Goal: Transaction & Acquisition: Purchase product/service

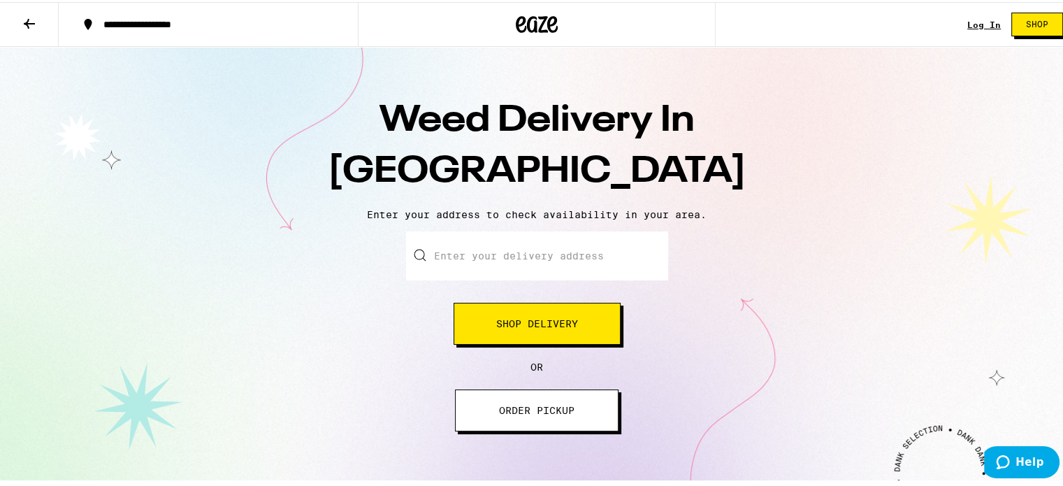
click at [520, 261] on input "Enter your delivery address" at bounding box center [537, 253] width 262 height 49
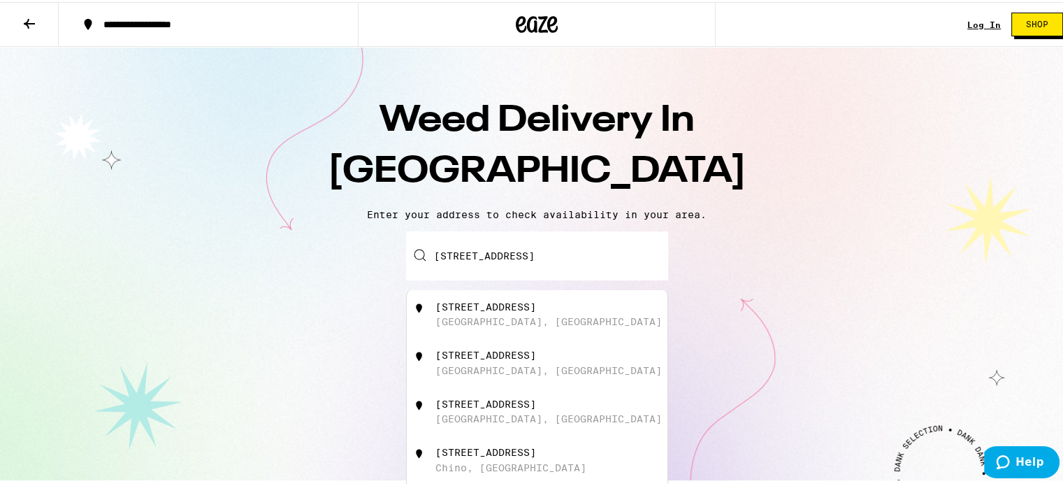
click at [503, 314] on div "[STREET_ADDRESS]" at bounding box center [560, 312] width 250 height 27
type input "[STREET_ADDRESS]"
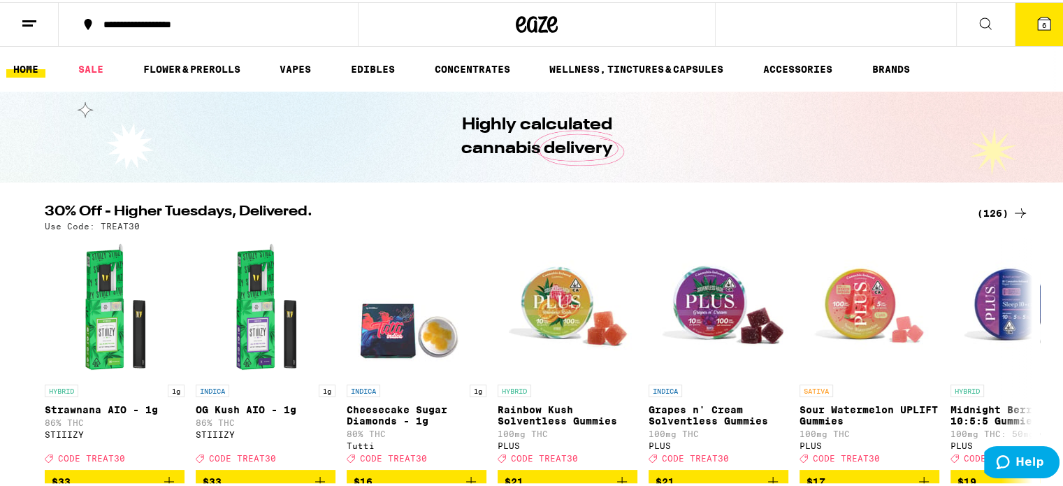
click at [32, 20] on icon at bounding box center [29, 21] width 17 height 17
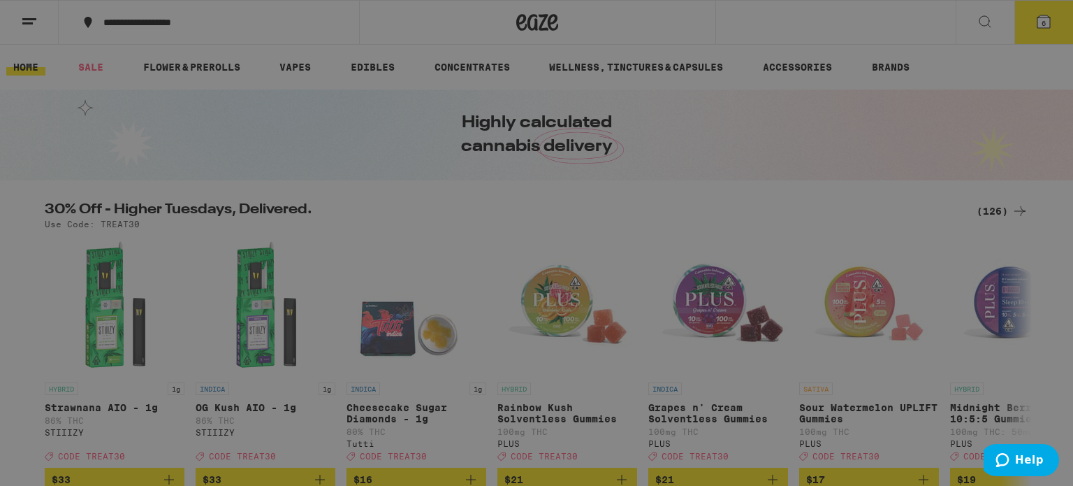
click at [212, 208] on div "Flower & Prerolls" at bounding box center [193, 211] width 245 height 17
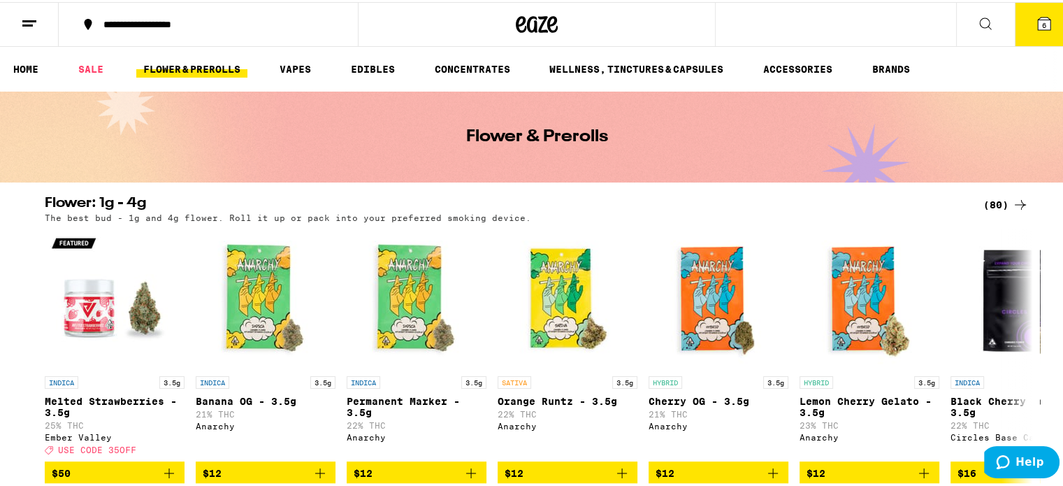
click at [210, 65] on link "FLOWER & PREROLLS" at bounding box center [191, 67] width 111 height 17
click at [31, 68] on link "HOME" at bounding box center [25, 67] width 39 height 17
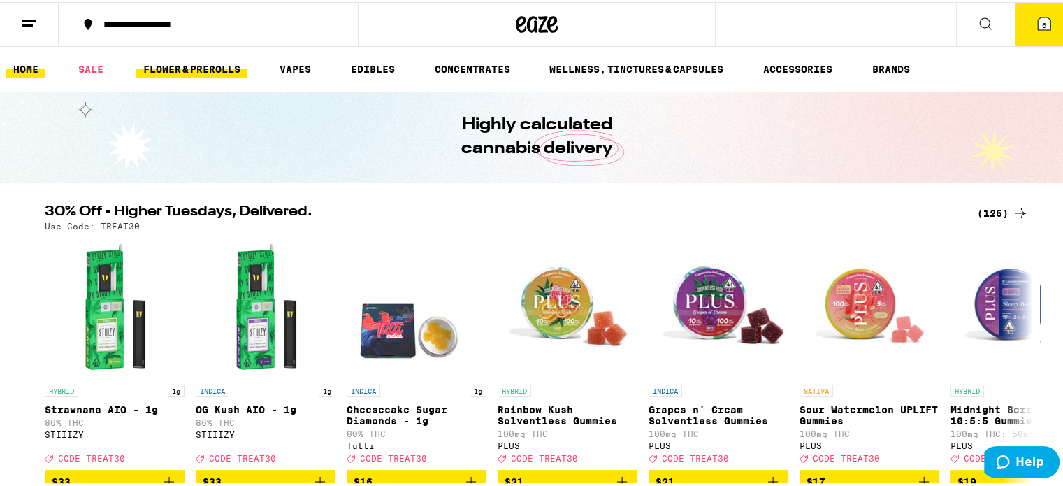
click at [207, 69] on link "FLOWER & PREROLLS" at bounding box center [191, 67] width 111 height 17
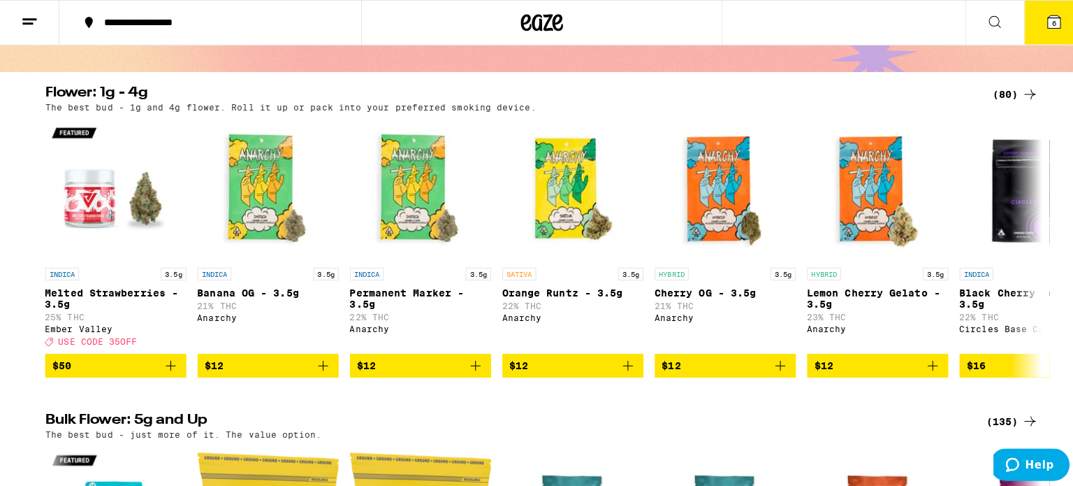
scroll to position [140, 0]
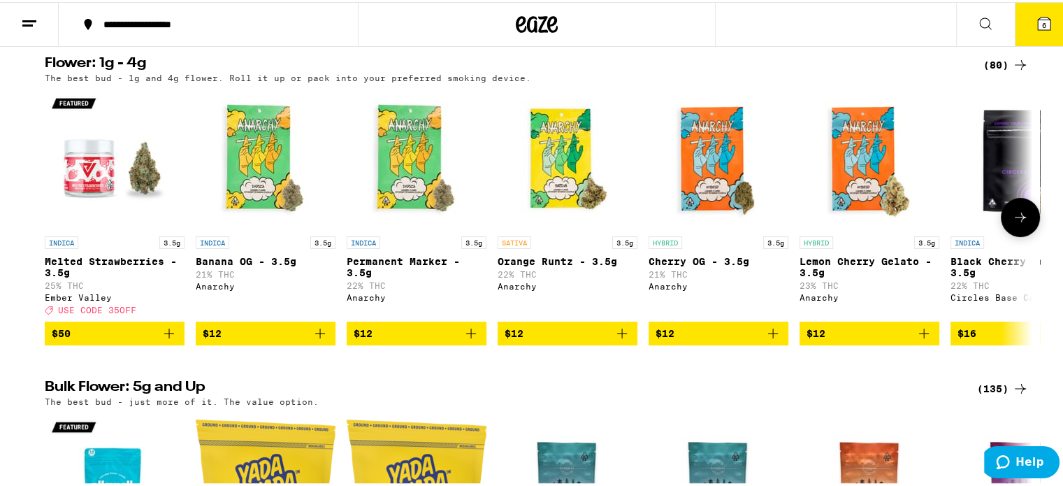
click at [165, 340] on icon "Add to bag" at bounding box center [169, 331] width 17 height 17
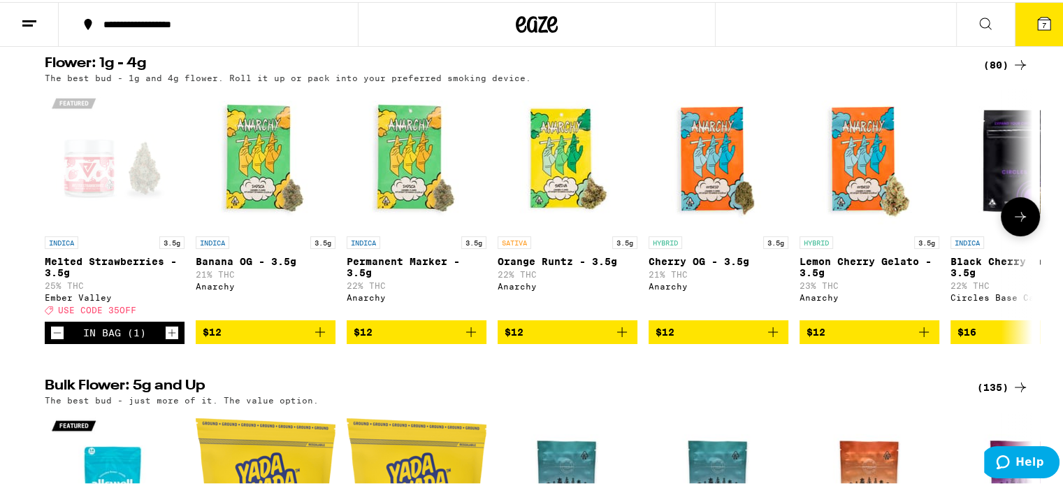
click at [167, 339] on icon "Increment" at bounding box center [172, 330] width 13 height 17
click at [1038, 17] on icon at bounding box center [1044, 21] width 13 height 13
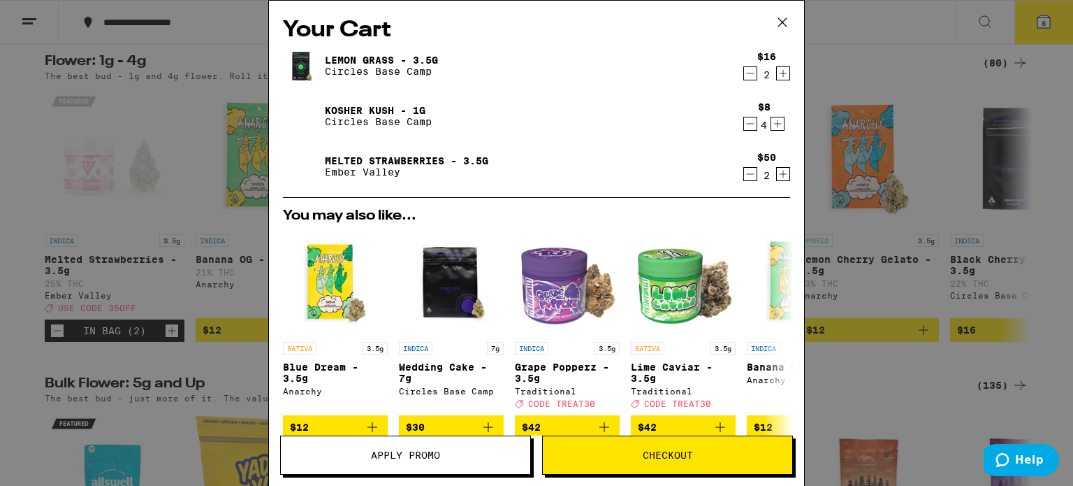
click at [744, 122] on icon "Decrement" at bounding box center [750, 123] width 13 height 17
click at [744, 123] on icon "Decrement" at bounding box center [750, 123] width 13 height 17
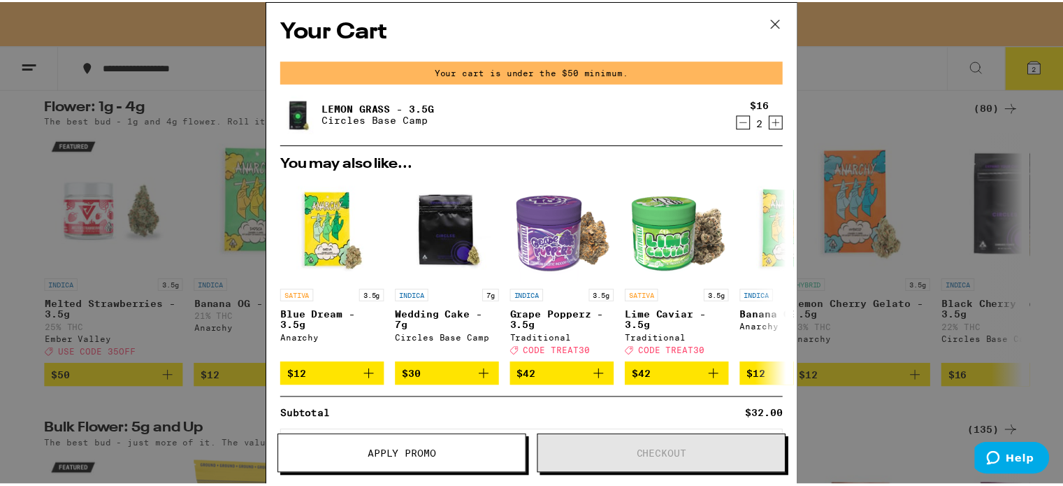
scroll to position [185, 0]
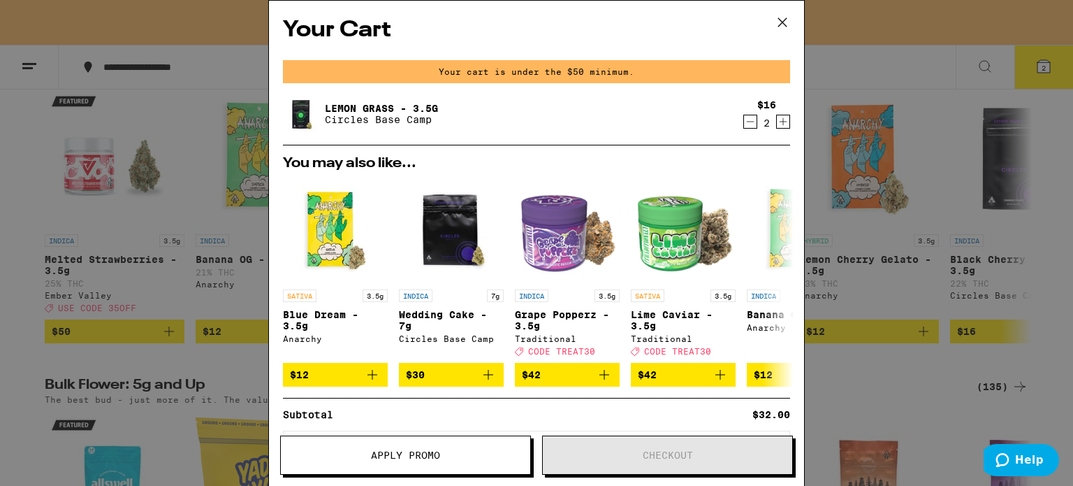
click at [783, 19] on icon at bounding box center [782, 22] width 21 height 21
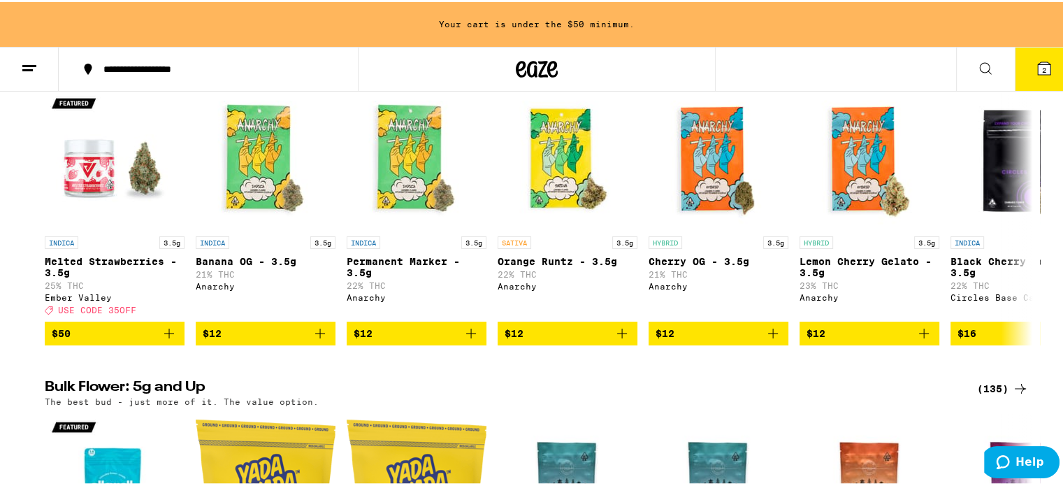
click at [1042, 68] on span "2" at bounding box center [1044, 68] width 4 height 8
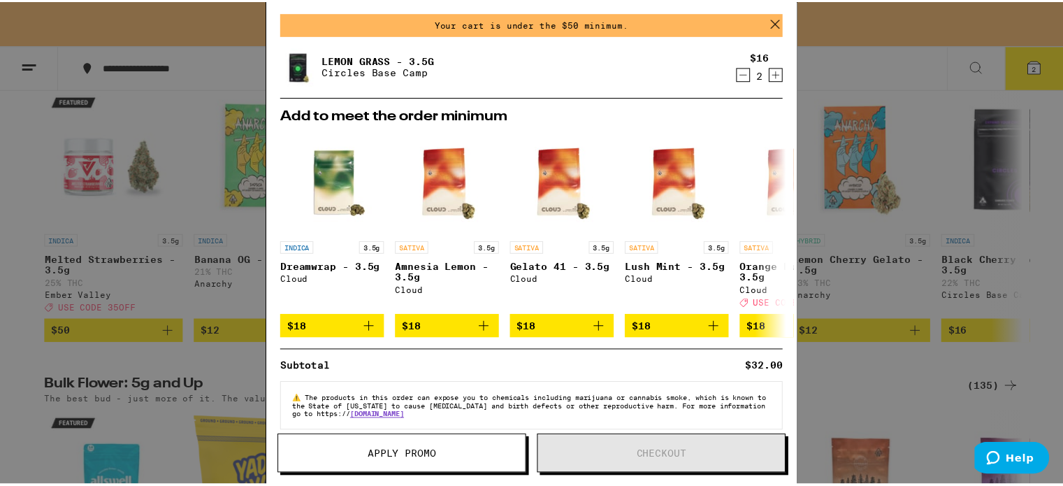
scroll to position [68, 0]
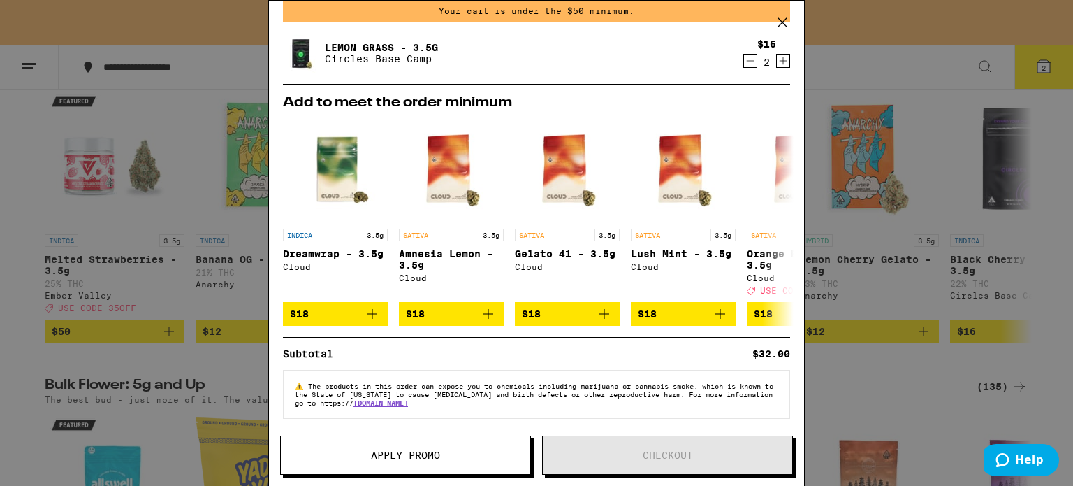
click at [784, 22] on icon at bounding box center [782, 22] width 21 height 21
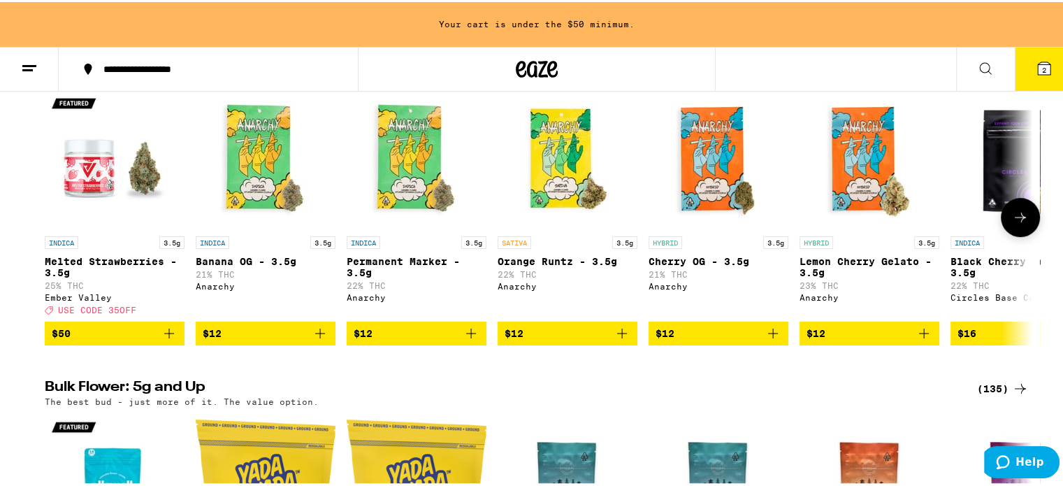
click at [138, 340] on span "$50" at bounding box center [115, 331] width 126 height 17
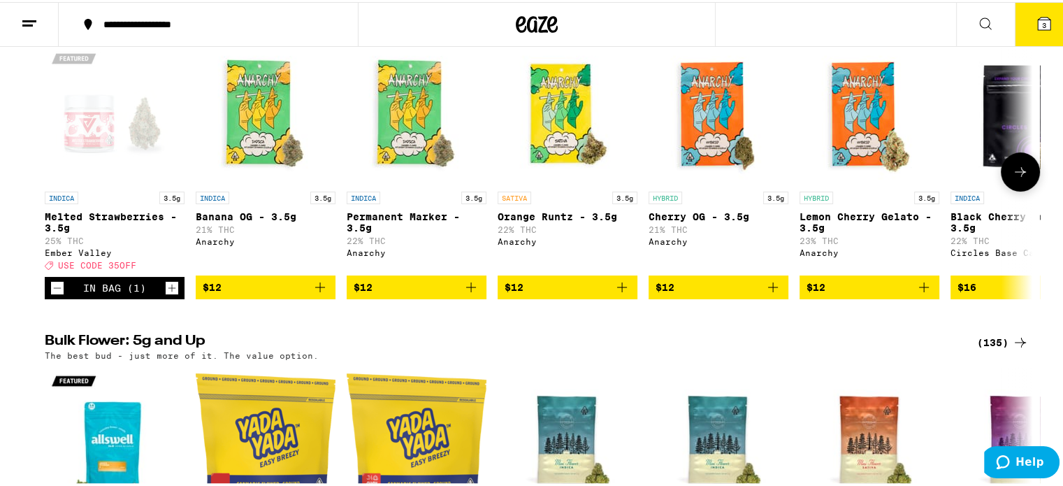
scroll to position [140, 0]
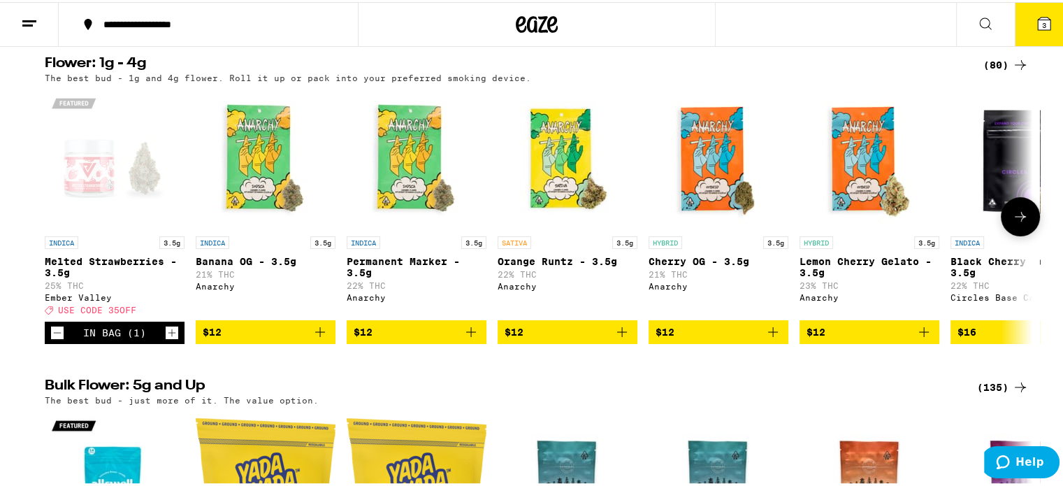
click at [166, 339] on icon "Increment" at bounding box center [172, 330] width 13 height 17
click at [1045, 13] on button "4" at bounding box center [1044, 22] width 59 height 43
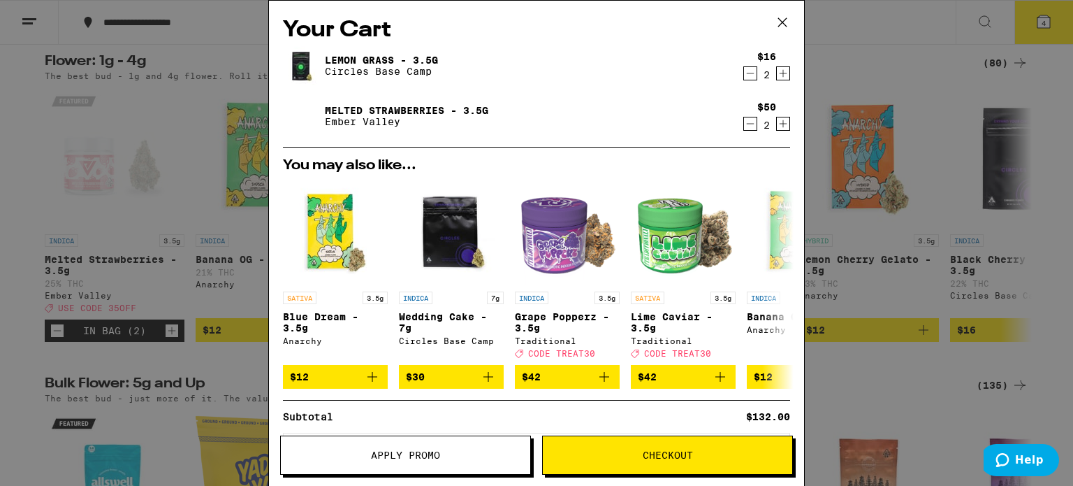
click at [744, 72] on icon "Decrement" at bounding box center [750, 73] width 13 height 17
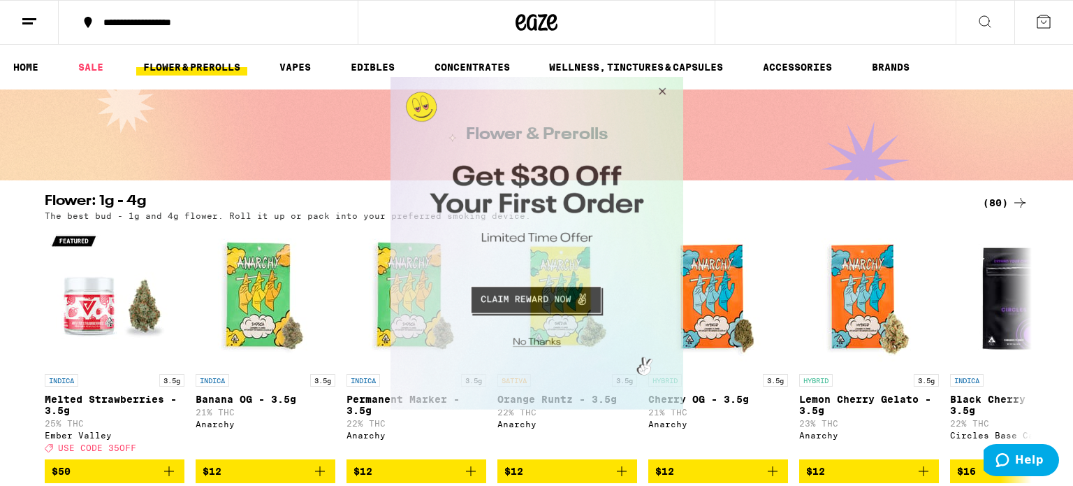
click at [533, 338] on button "Close Modal" at bounding box center [534, 339] width 284 height 22
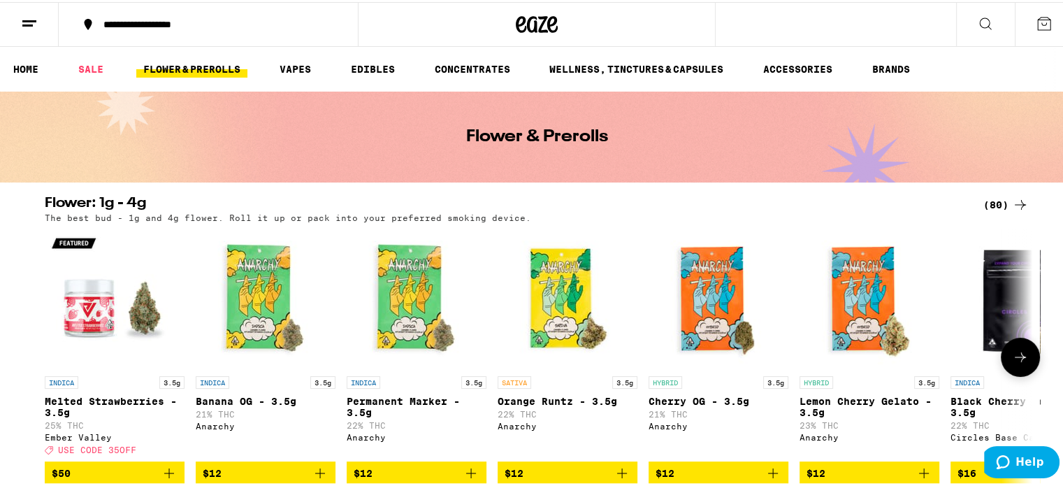
click at [74, 317] on img "Open page for Melted Strawberries - 3.5g from Ember Valley" at bounding box center [115, 297] width 140 height 140
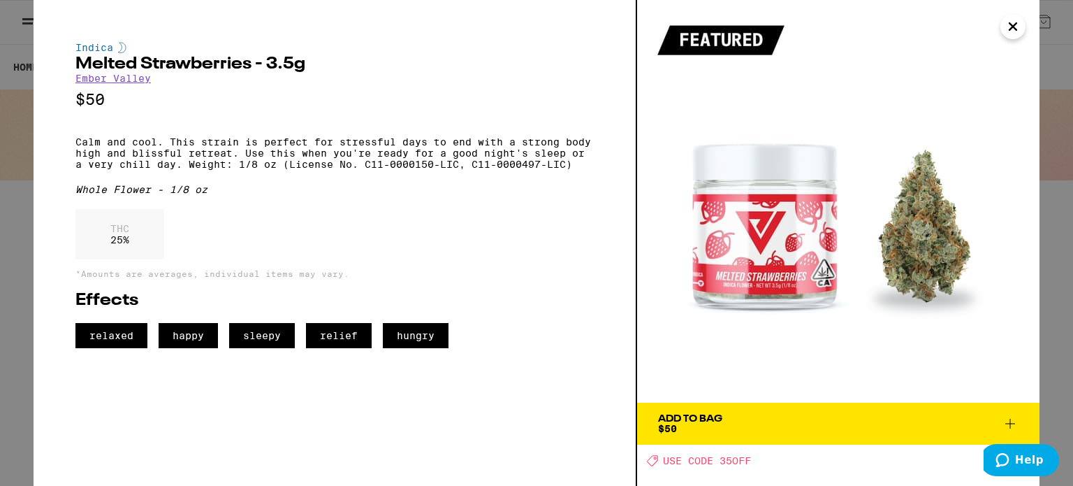
click at [1012, 417] on icon at bounding box center [1010, 423] width 17 height 17
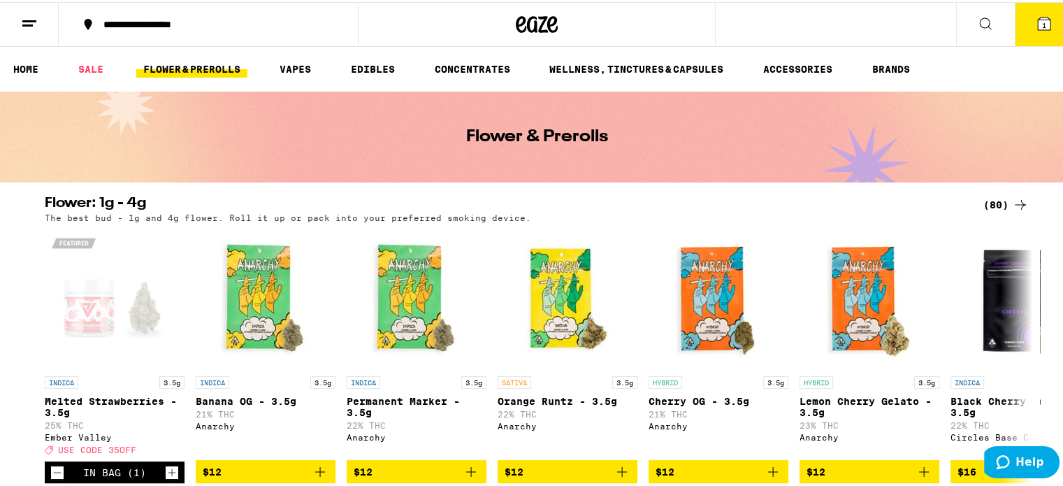
click at [1042, 22] on button "1" at bounding box center [1044, 22] width 59 height 43
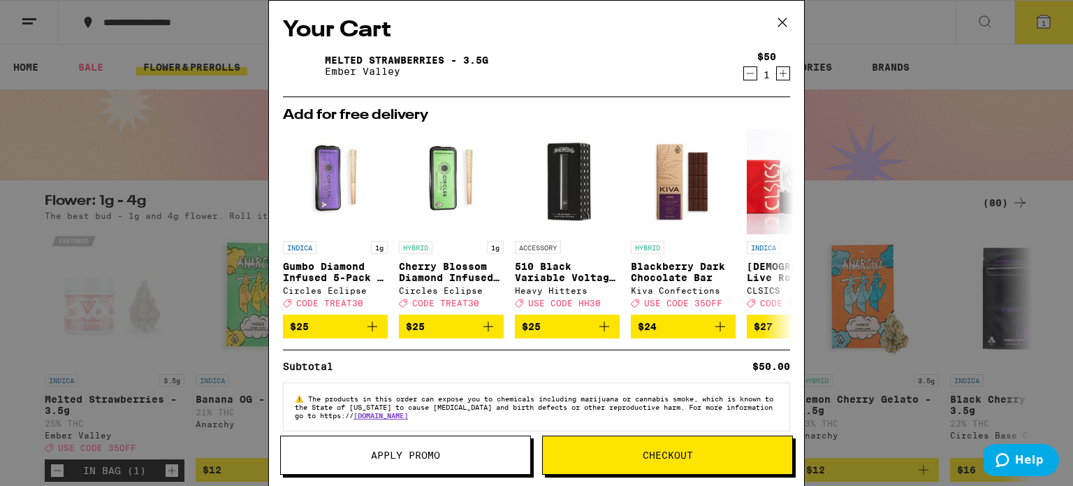
click at [641, 456] on span "Checkout" at bounding box center [668, 455] width 250 height 10
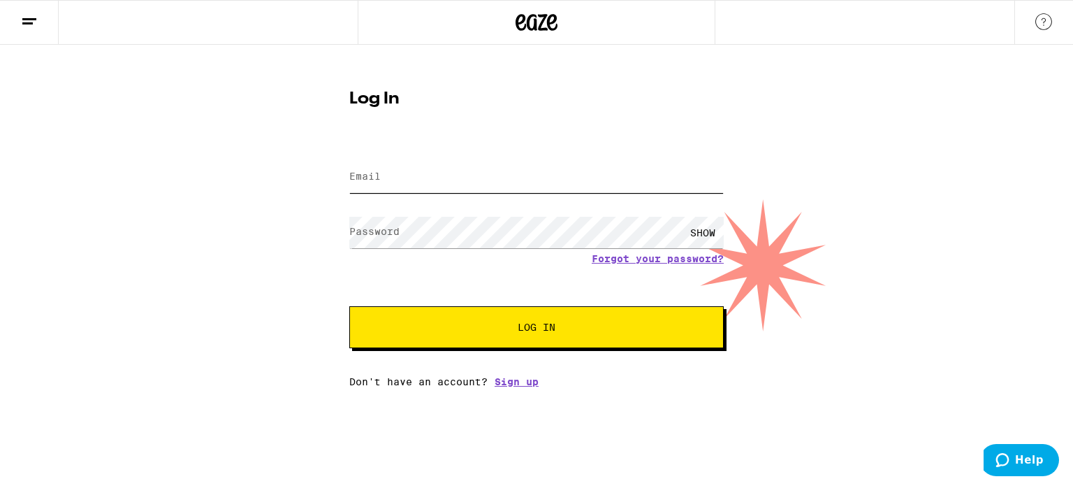
click at [484, 178] on input "Email" at bounding box center [536, 176] width 375 height 31
type input "[EMAIL_ADDRESS][DOMAIN_NAME]"
click at [349, 306] on button "Log In" at bounding box center [536, 327] width 375 height 42
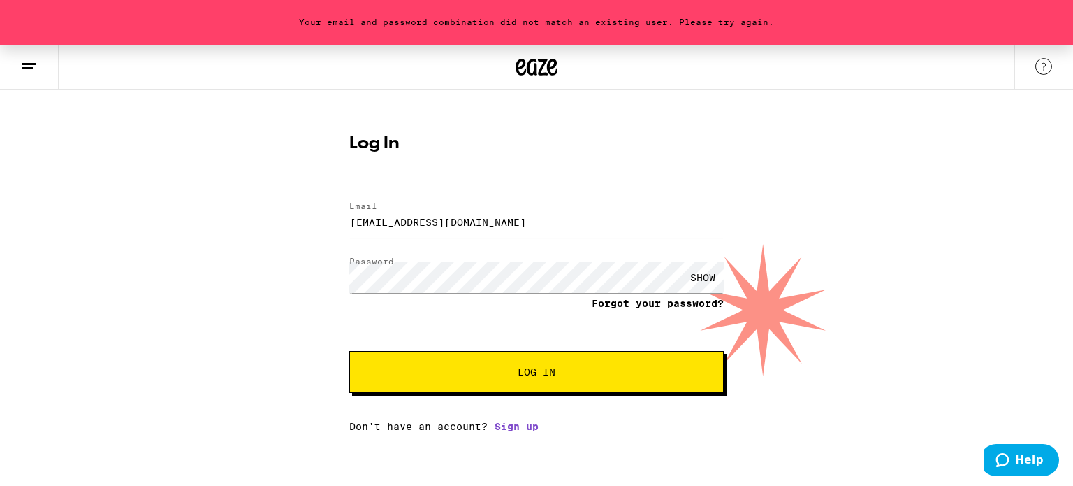
click at [626, 305] on link "Forgot your password?" at bounding box center [658, 303] width 132 height 11
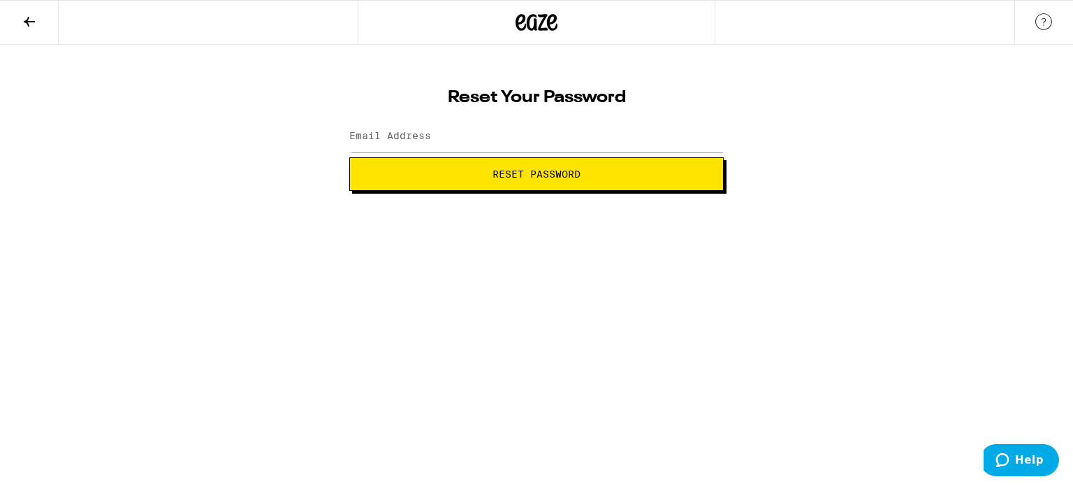
click at [567, 169] on span "Reset Password" at bounding box center [537, 174] width 88 height 10
type input "[EMAIL_ADDRESS][DOMAIN_NAME]"
click at [596, 191] on html "Reset Your Password Email Address [EMAIL_ADDRESS][DOMAIN_NAME] Reset Password W…" at bounding box center [536, 95] width 1073 height 191
click at [573, 176] on span "Reset Password" at bounding box center [537, 174] width 88 height 10
click at [701, 133] on div "SHOW" at bounding box center [703, 136] width 42 height 31
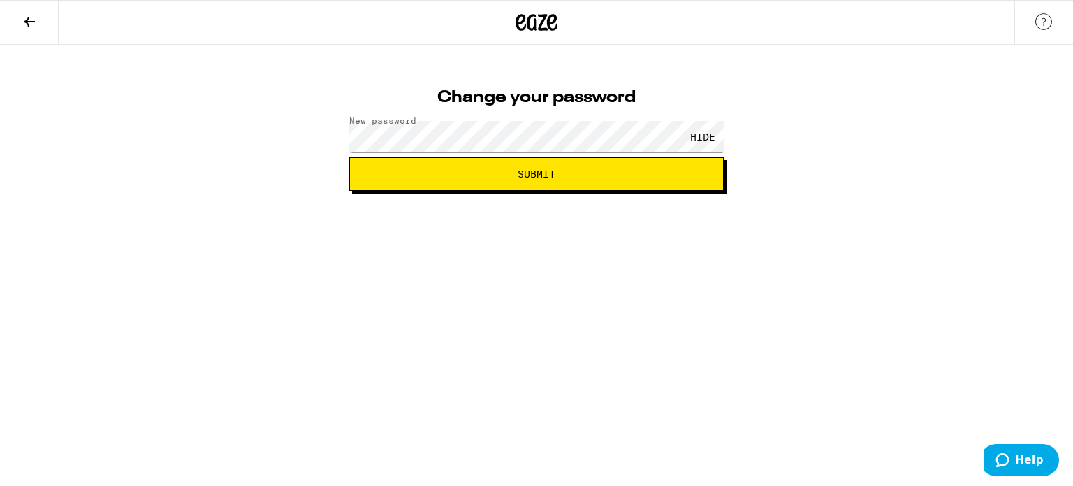
click at [563, 187] on button "Submit" at bounding box center [536, 174] width 375 height 34
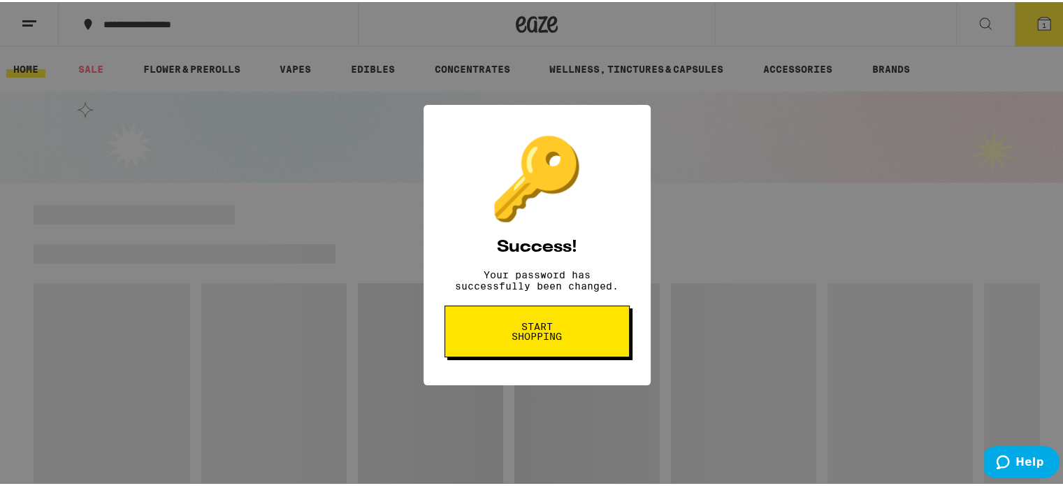
click at [548, 339] on span "Start shopping" at bounding box center [537, 329] width 72 height 20
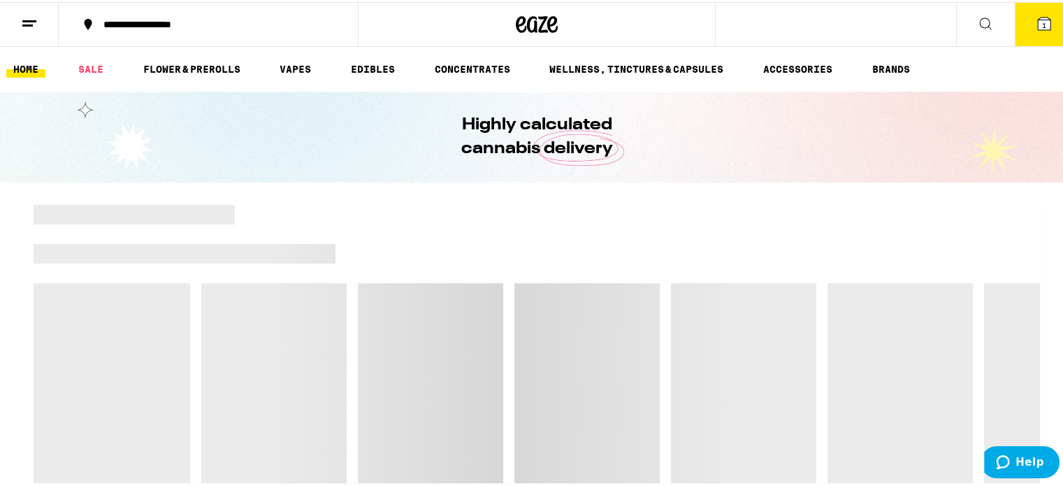
click at [1042, 19] on span "1" at bounding box center [1044, 23] width 4 height 8
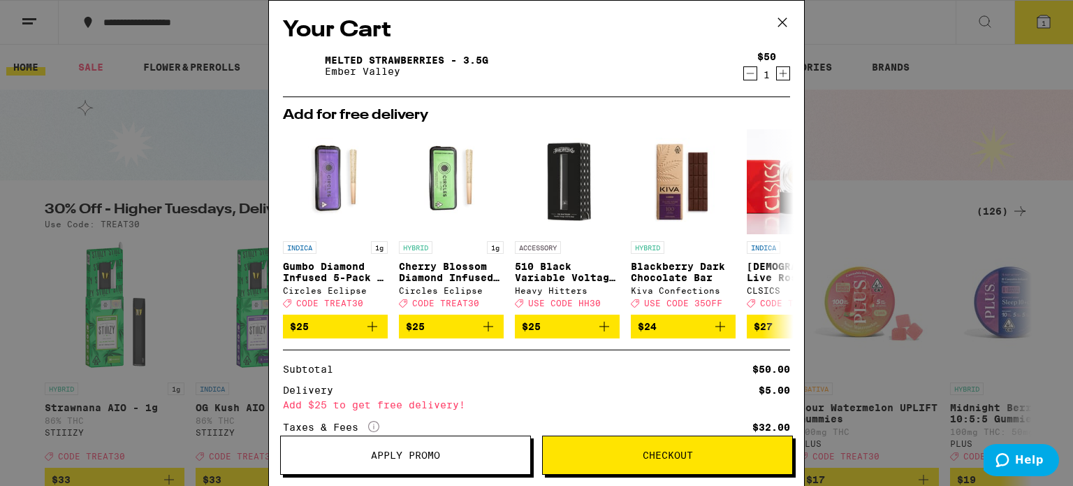
click at [612, 450] on span "Checkout" at bounding box center [668, 455] width 250 height 10
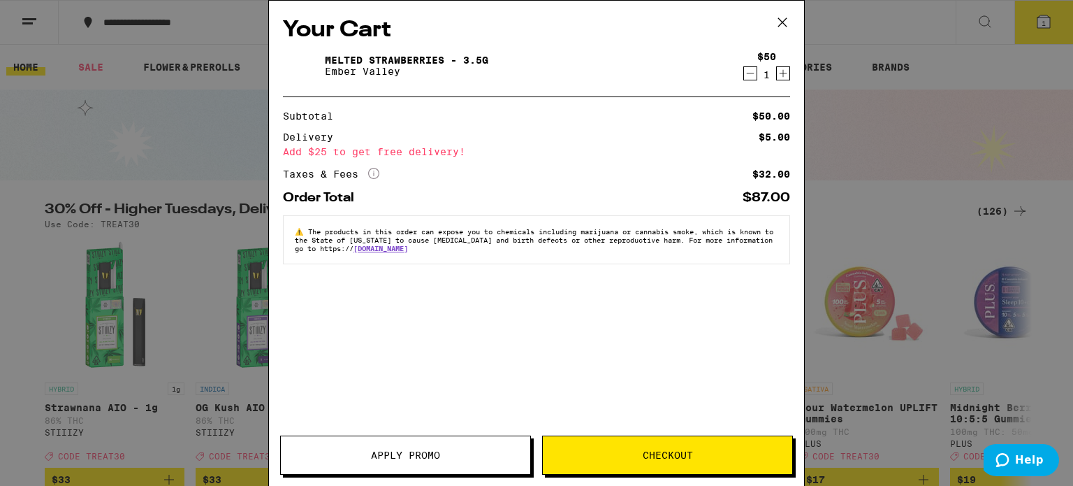
click at [781, 73] on icon "Increment" at bounding box center [783, 73] width 13 height 17
click at [681, 457] on span "Checkout" at bounding box center [668, 455] width 50 height 10
click at [752, 72] on icon "Decrement" at bounding box center [750, 73] width 13 height 17
click at [665, 450] on span "Checkout" at bounding box center [668, 455] width 50 height 10
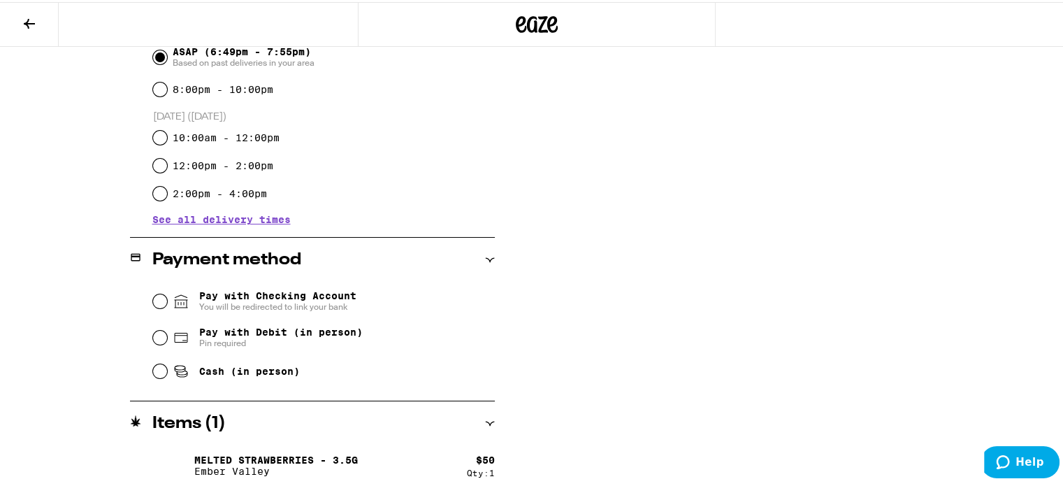
scroll to position [419, 0]
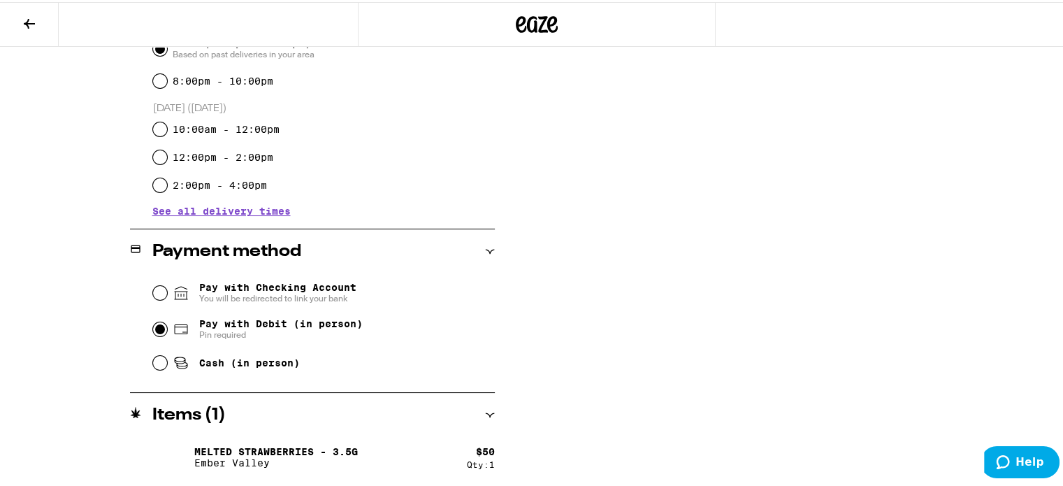
click at [154, 327] on input "Pay with Debit (in person) Pin required" at bounding box center [160, 327] width 14 height 14
radio input "true"
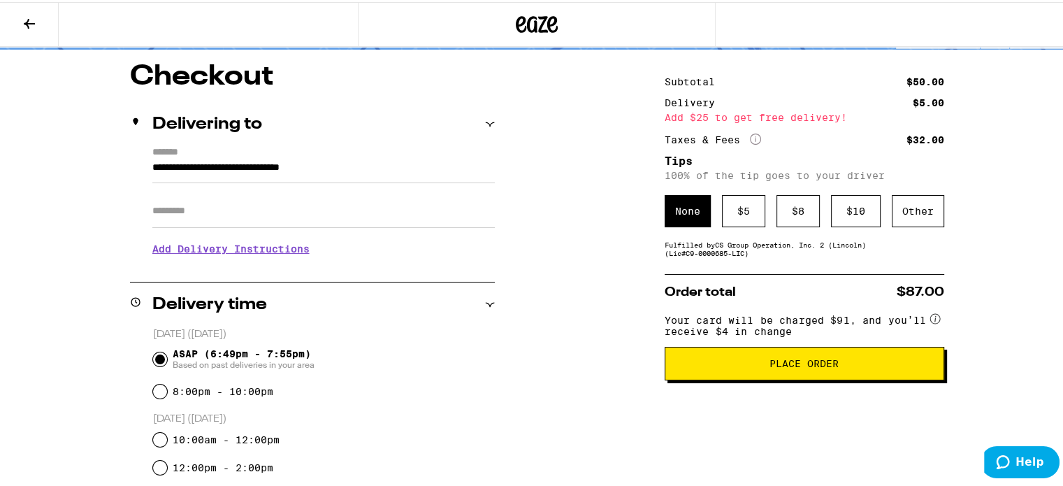
scroll to position [69, 0]
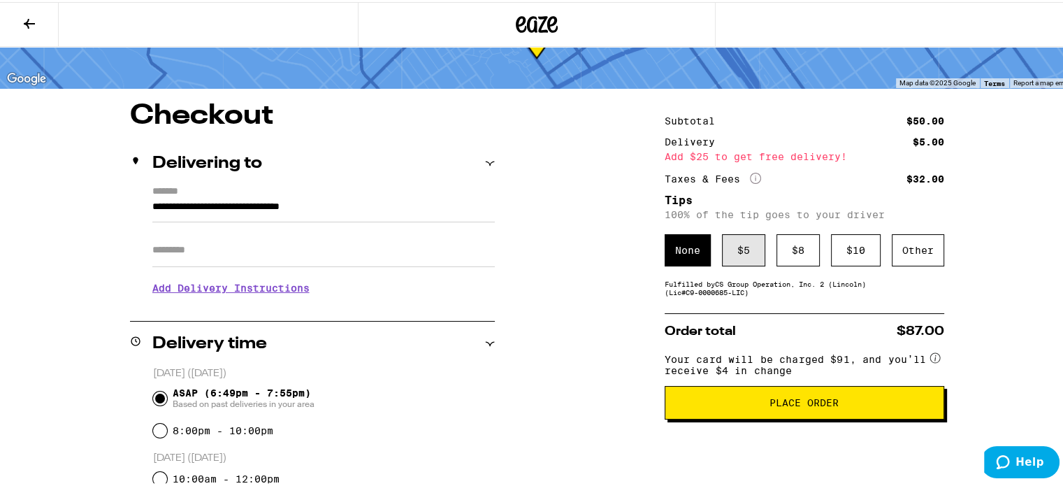
click at [730, 247] on div "$ 5" at bounding box center [743, 248] width 43 height 32
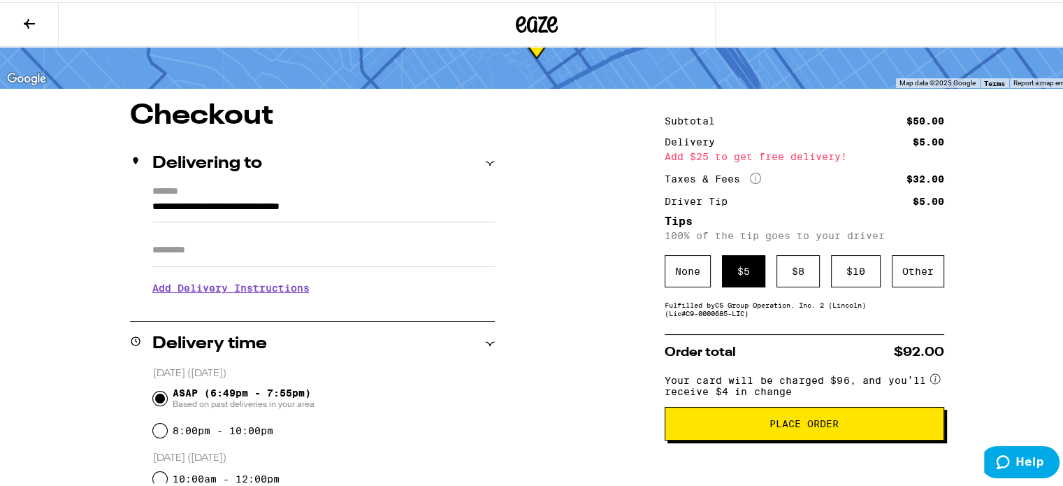
click at [788, 424] on span "Place Order" at bounding box center [803, 422] width 69 height 10
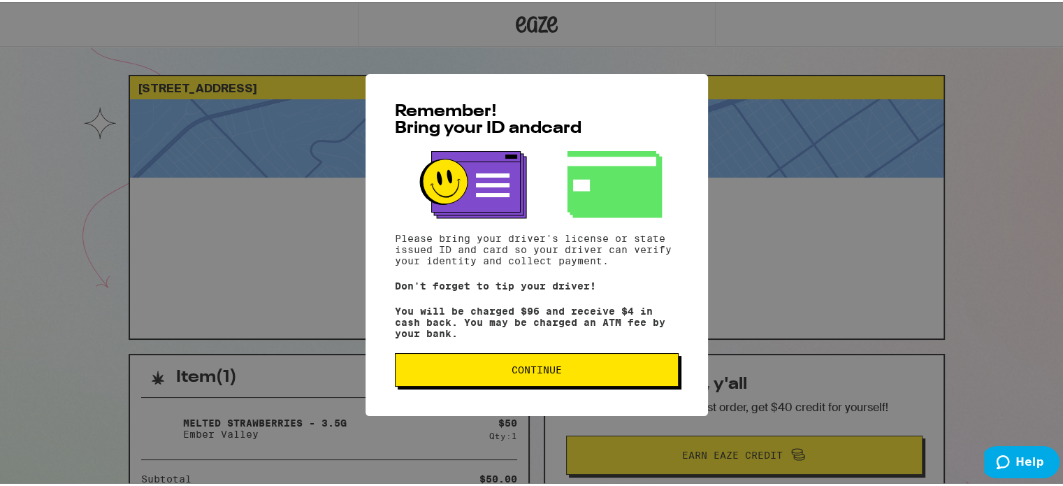
click at [559, 377] on button "Continue" at bounding box center [537, 368] width 284 height 34
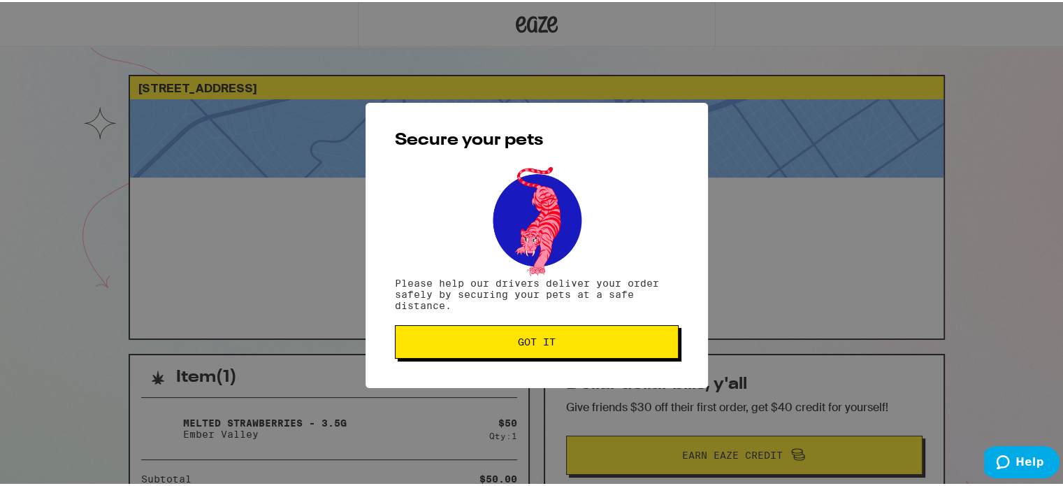
click at [534, 341] on span "Got it" at bounding box center [537, 340] width 38 height 10
